Goal: Information Seeking & Learning: Learn about a topic

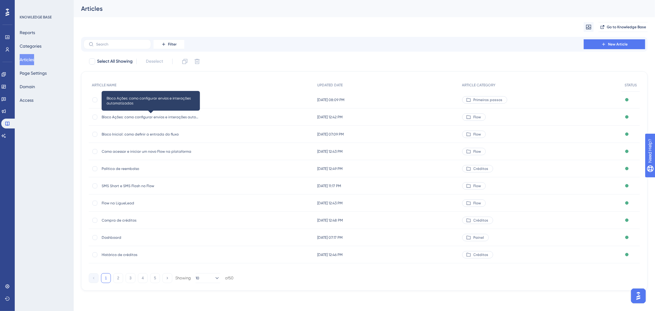
click at [137, 115] on span "Bloco Ações: como configurar envios e interações automatizadas" at bounding box center [151, 116] width 98 height 5
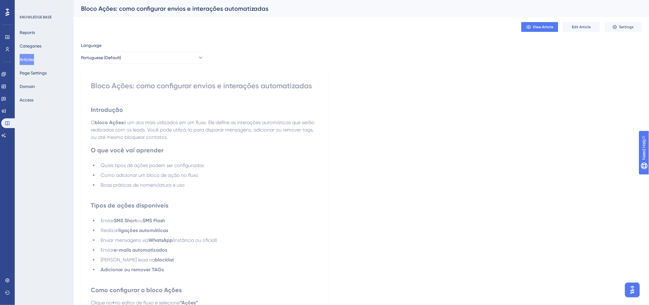
click at [34, 60] on button "Articles" at bounding box center [27, 59] width 14 height 11
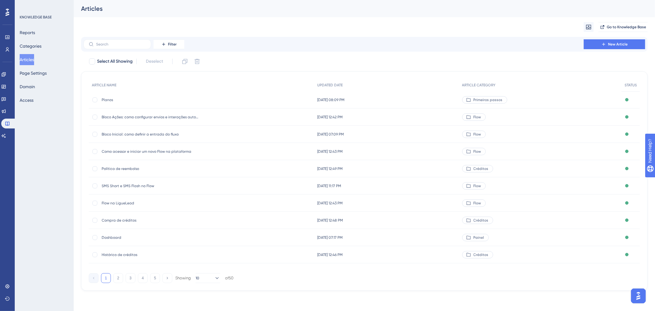
click at [110, 94] on div "Planos Planos" at bounding box center [151, 99] width 98 height 17
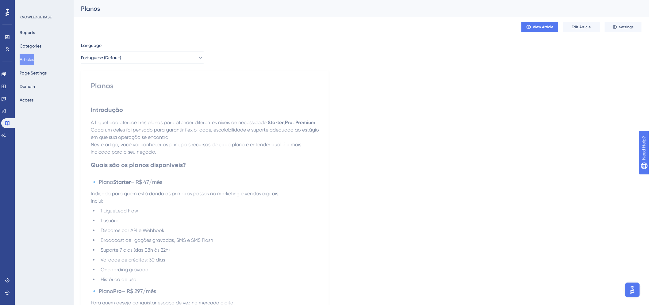
click at [32, 59] on button "Articles" at bounding box center [27, 59] width 14 height 11
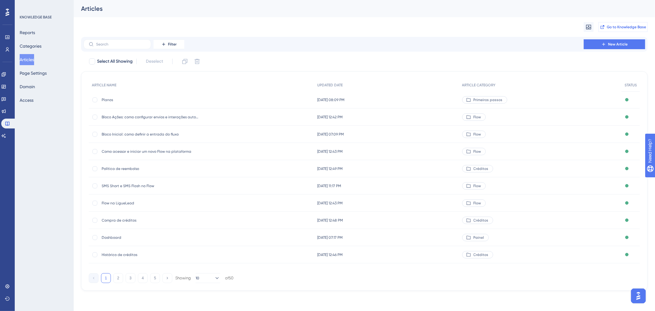
click at [603, 23] on button "Go to Knowledge Base" at bounding box center [622, 27] width 49 height 10
click at [32, 44] on button "Categories" at bounding box center [31, 46] width 22 height 11
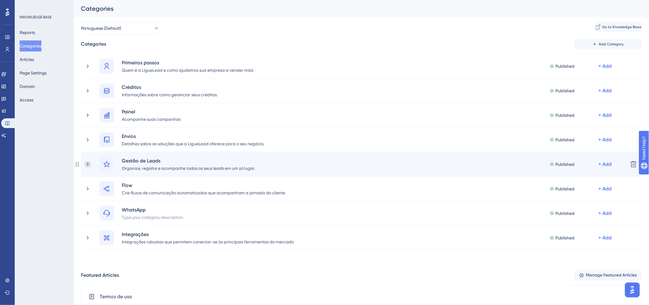
click at [87, 164] on icon at bounding box center [88, 164] width 6 height 6
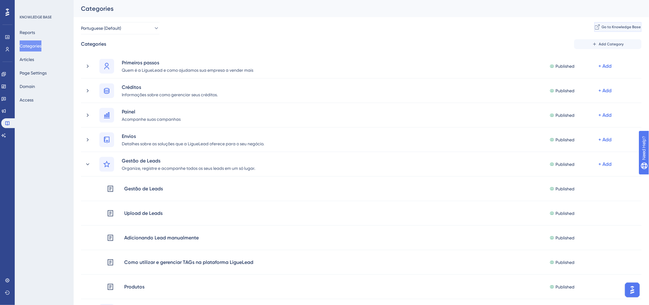
click at [615, 26] on span "Go to Knowledge Base" at bounding box center [621, 27] width 39 height 5
